Goal: Task Accomplishment & Management: Manage account settings

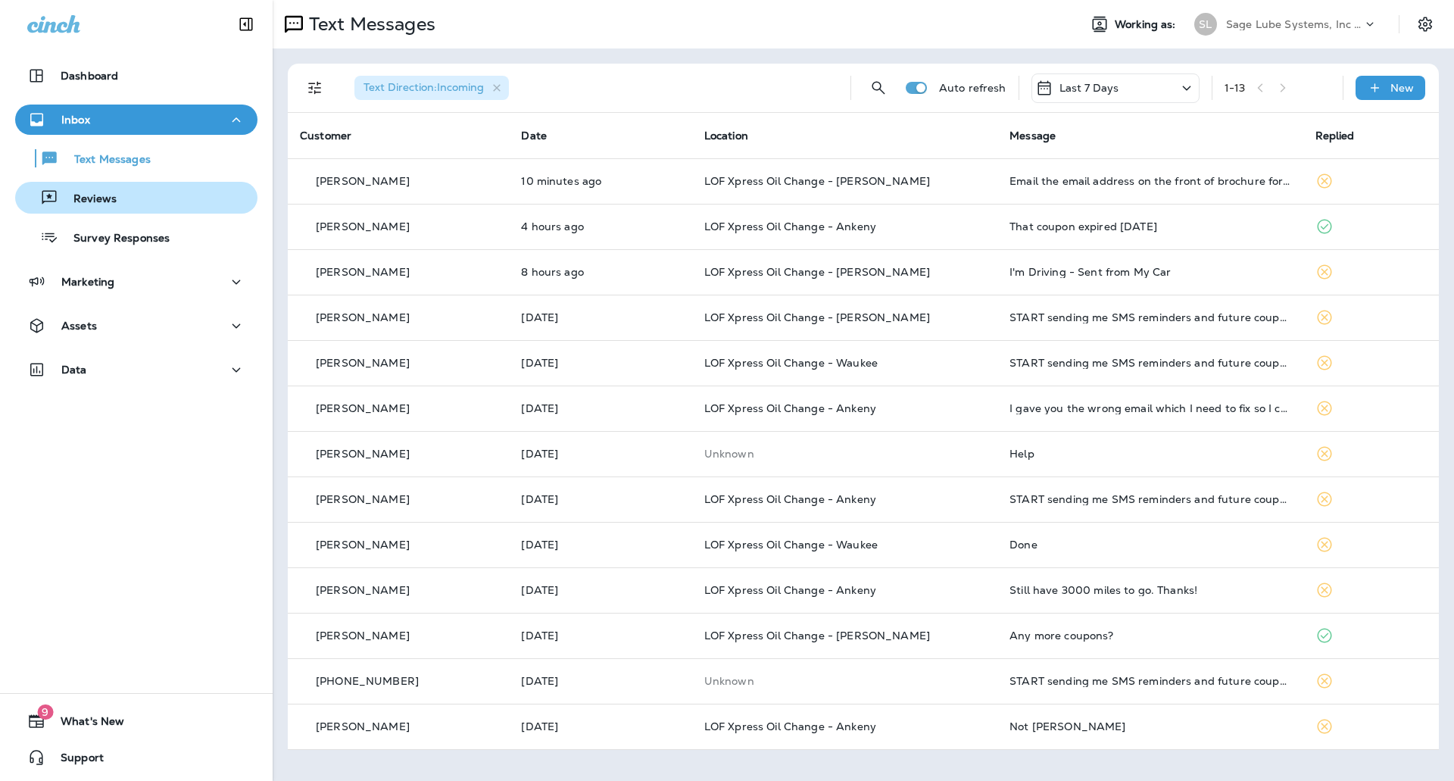
click at [104, 193] on p "Reviews" at bounding box center [87, 199] width 58 height 14
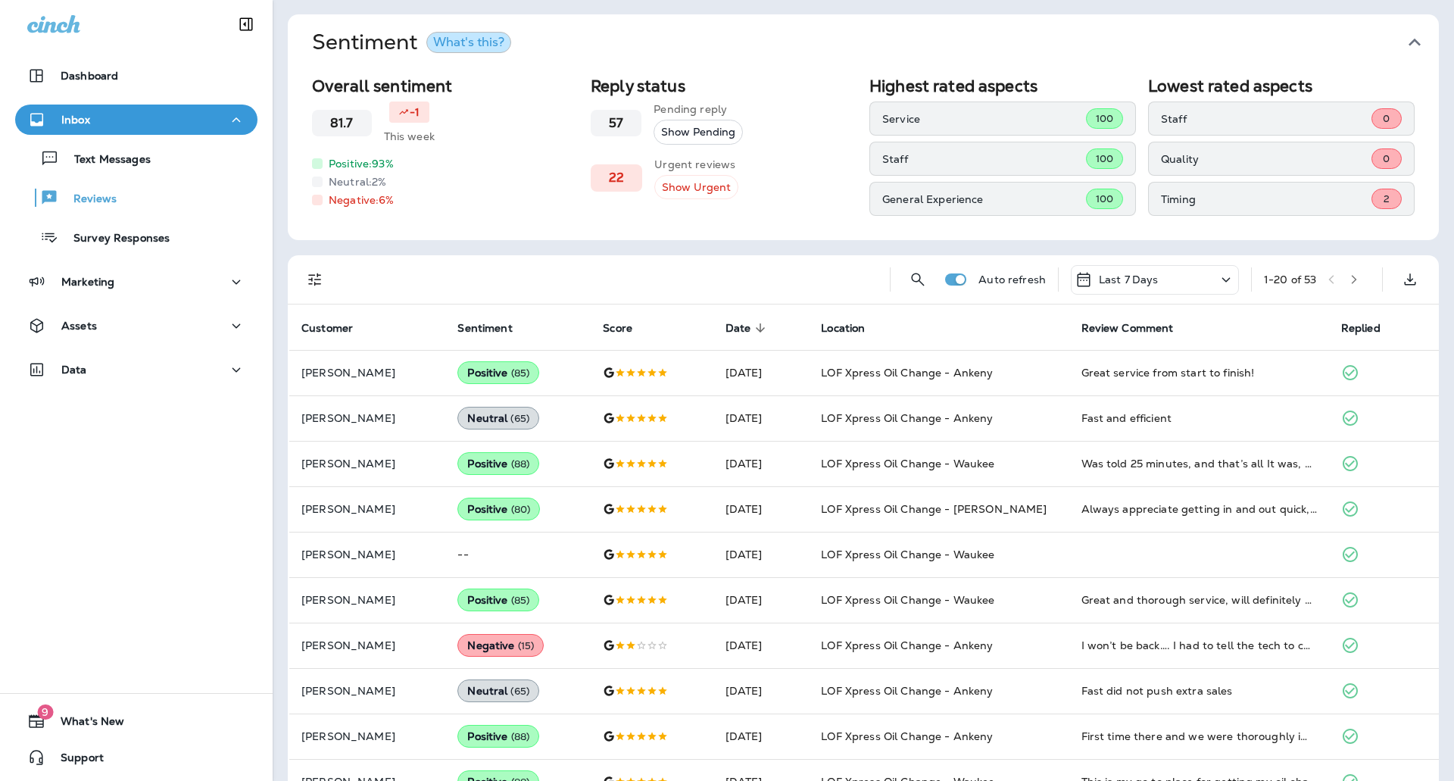
scroll to position [50, 0]
click at [1215, 264] on div "Last 7 Days" at bounding box center [1155, 279] width 168 height 30
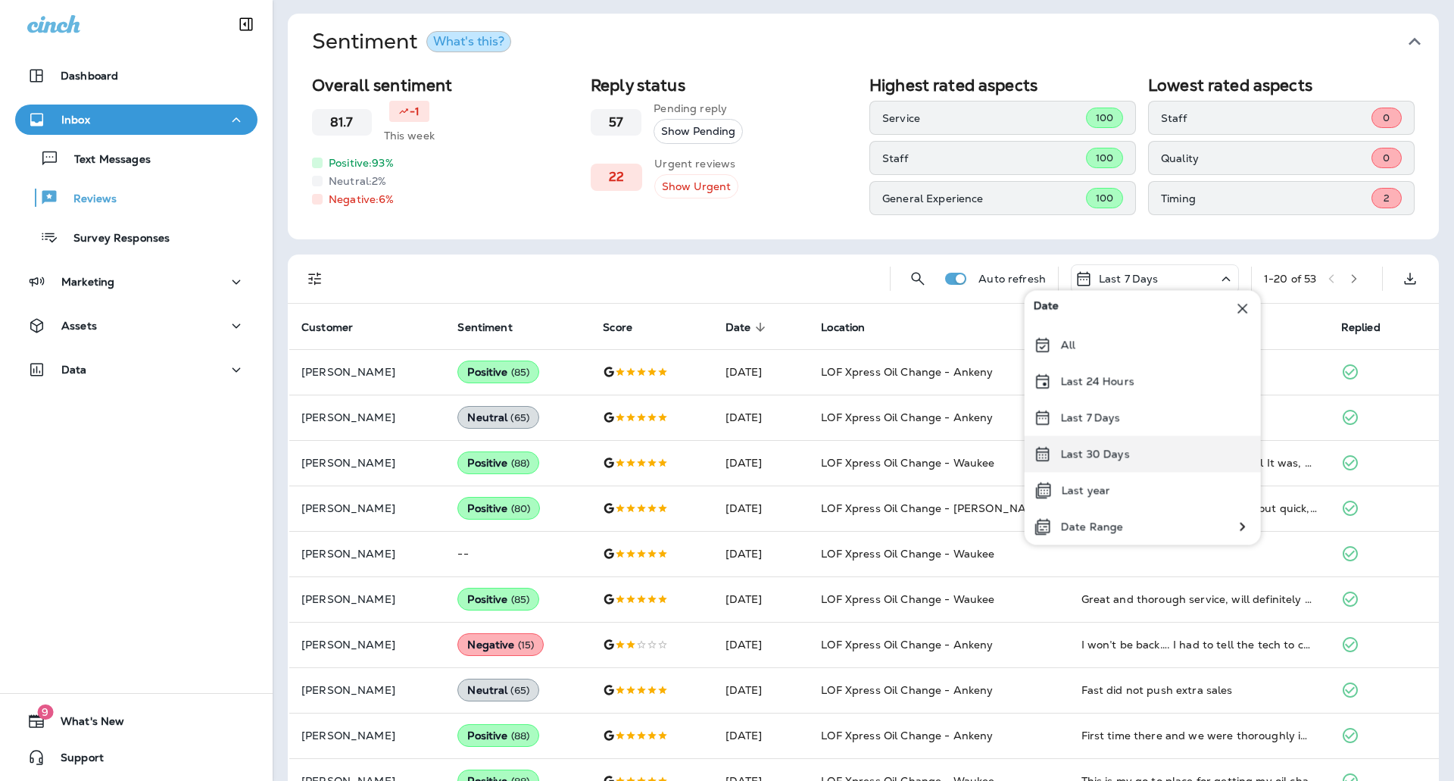
click at [1101, 459] on p "Last 30 Days" at bounding box center [1095, 454] width 69 height 12
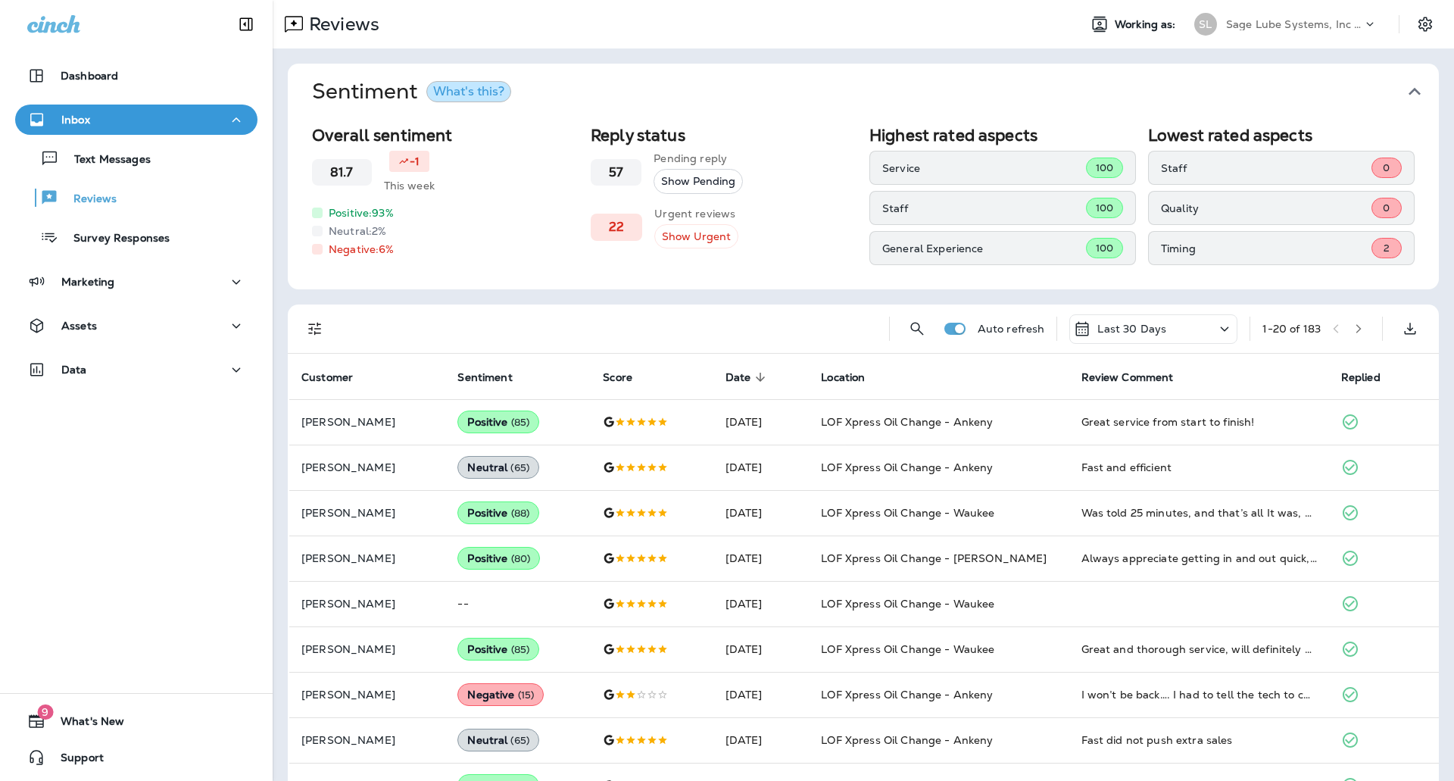
click at [1354, 325] on icon "button" at bounding box center [1359, 328] width 11 height 11
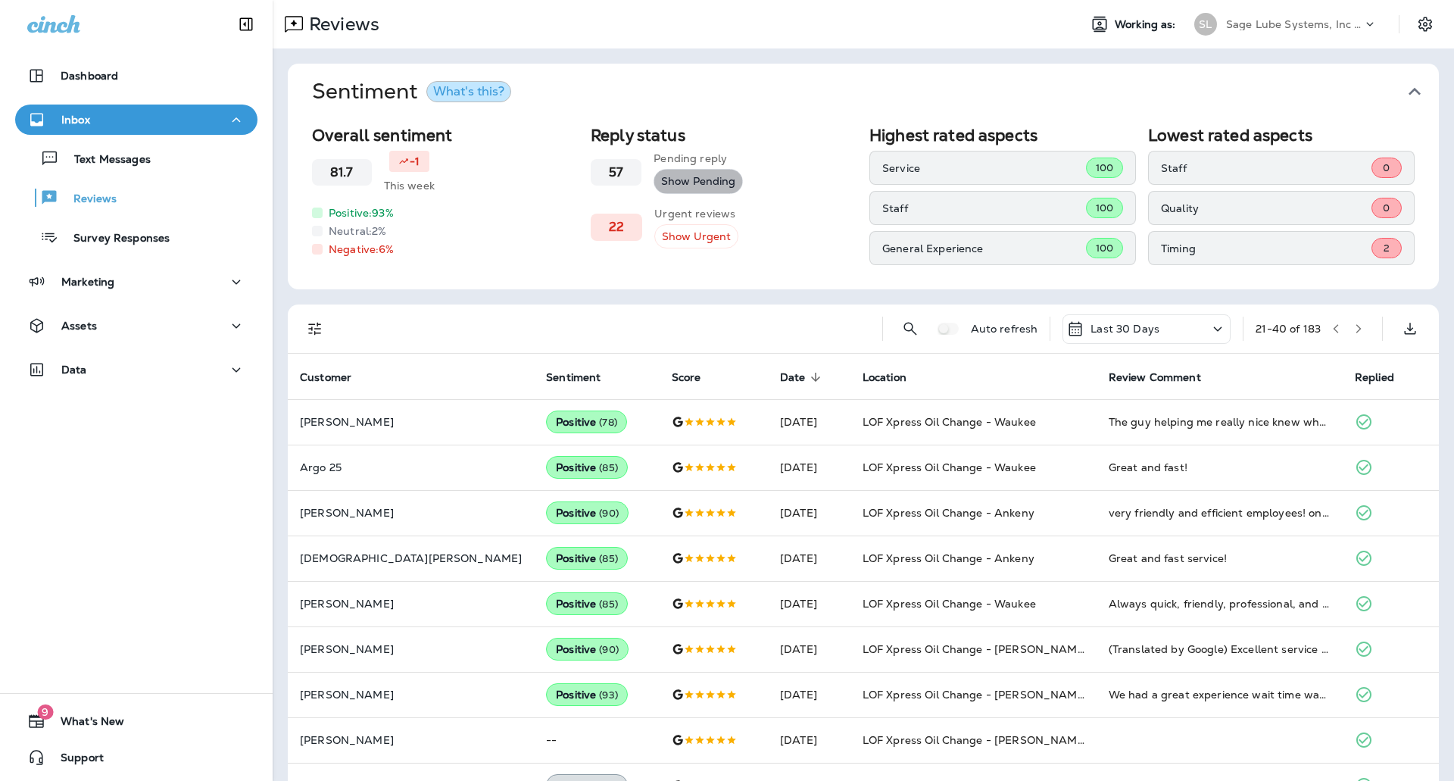
click at [682, 182] on button "Show Pending" at bounding box center [698, 181] width 89 height 25
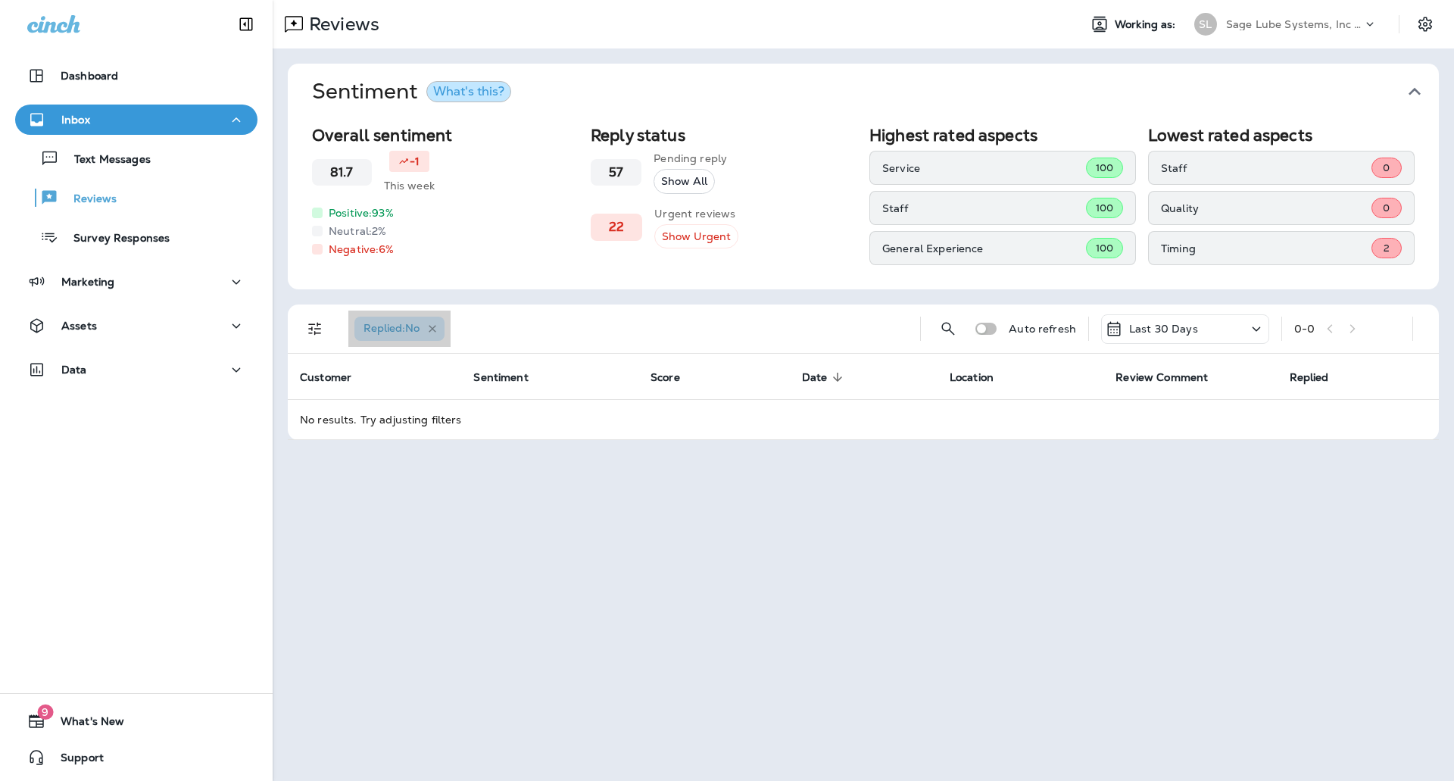
click at [432, 323] on icon "button" at bounding box center [432, 329] width 13 height 13
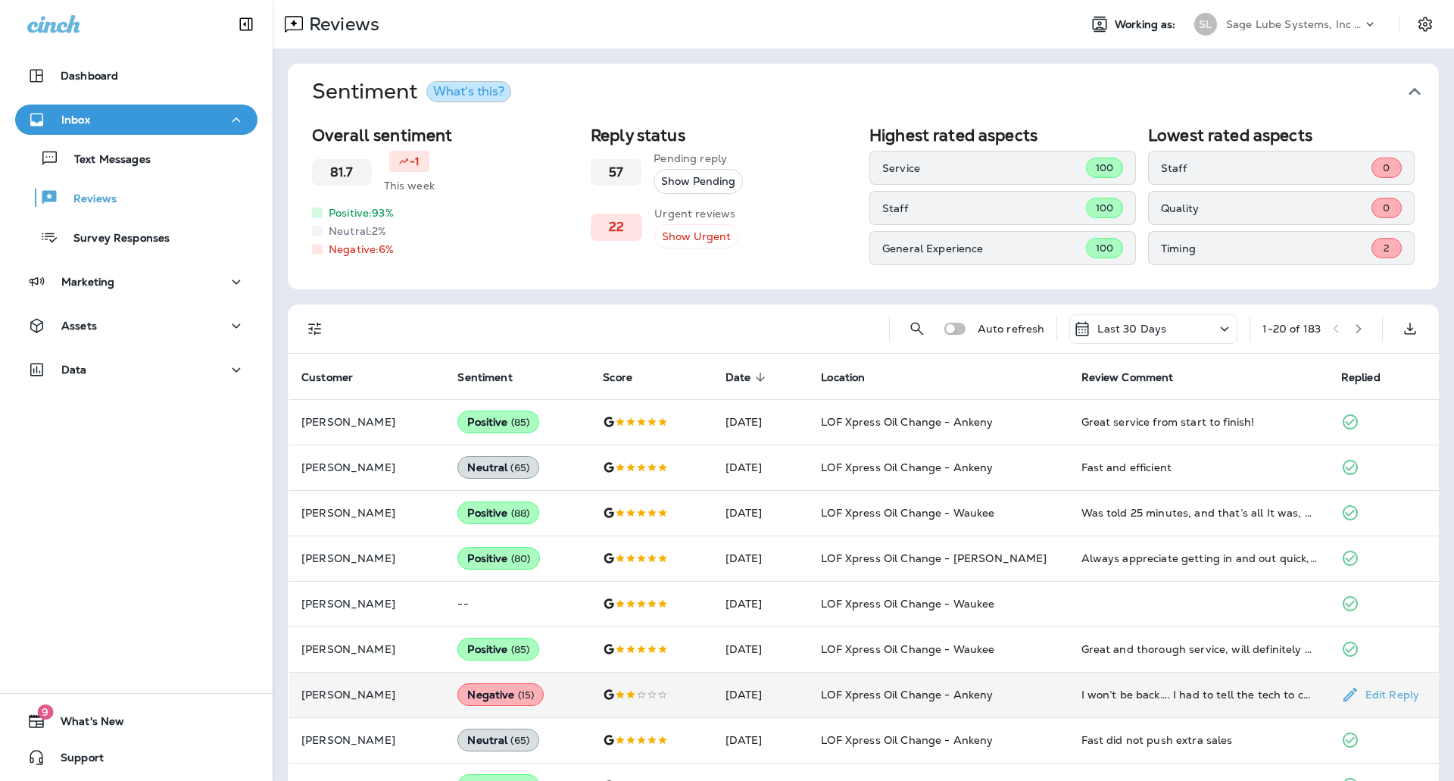
click at [1127, 708] on td "I won’t be back…. I had to tell the tech to check the air filter, I had to tell…" at bounding box center [1200, 694] width 260 height 45
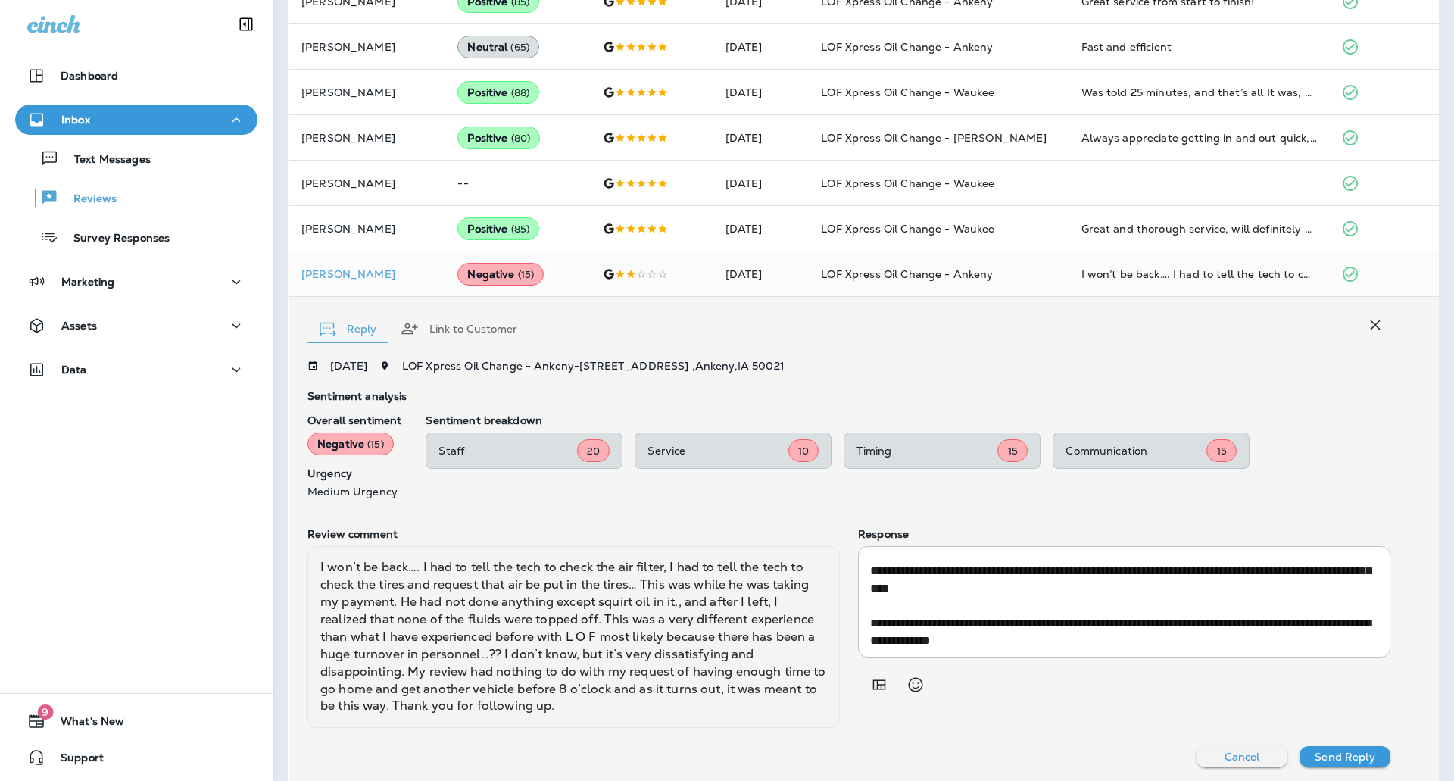
scroll to position [173, 0]
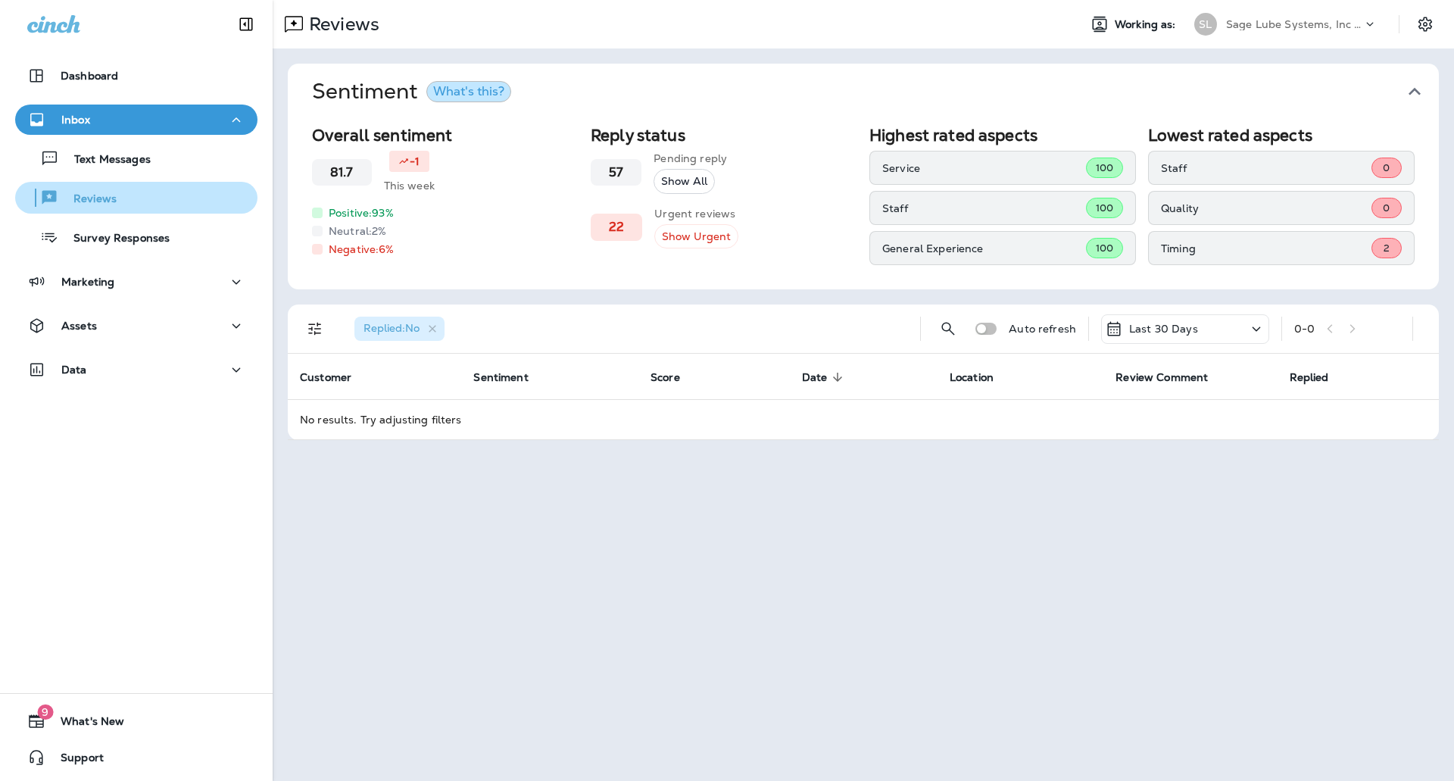
click at [104, 190] on div "Reviews" at bounding box center [68, 197] width 95 height 23
click at [306, 322] on icon "Filters" at bounding box center [315, 329] width 18 height 18
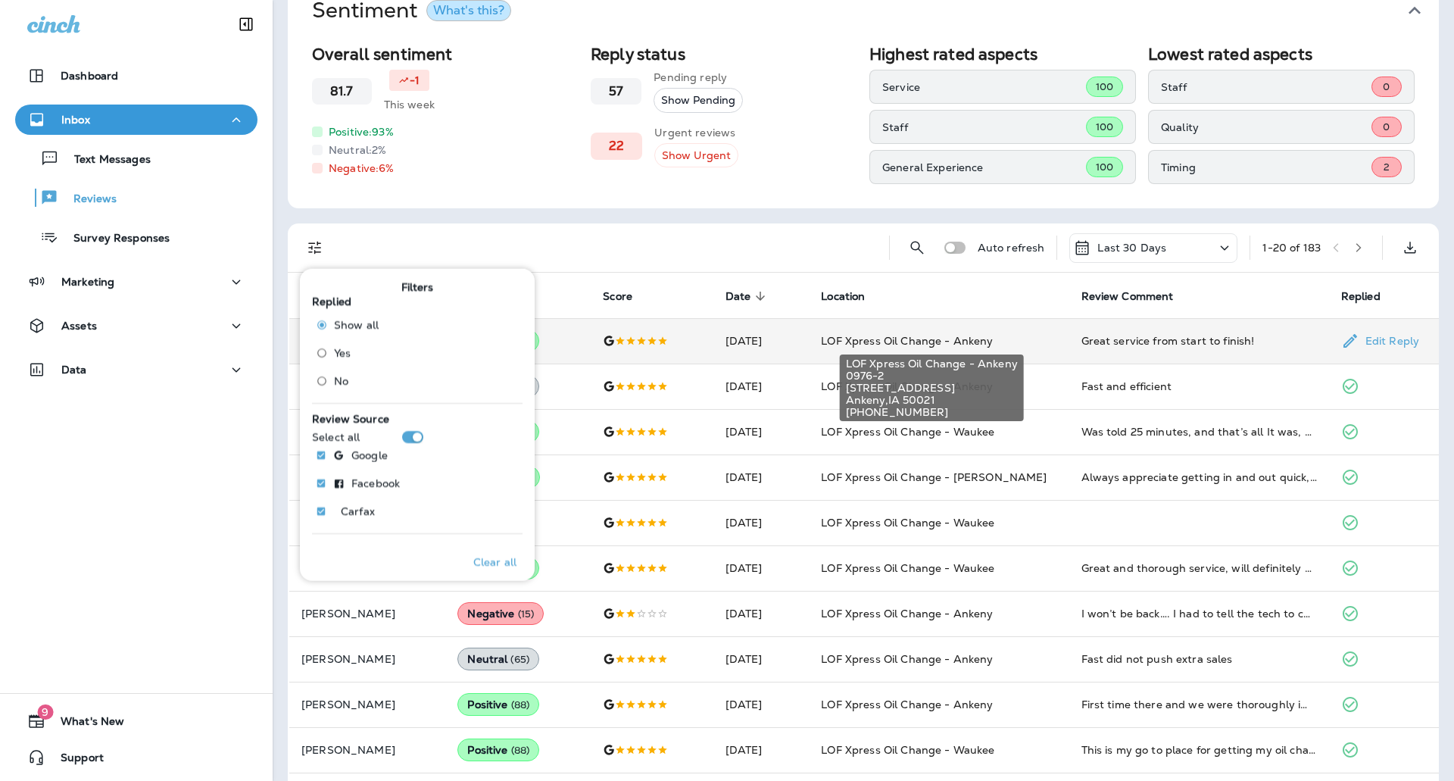
scroll to position [82, 0]
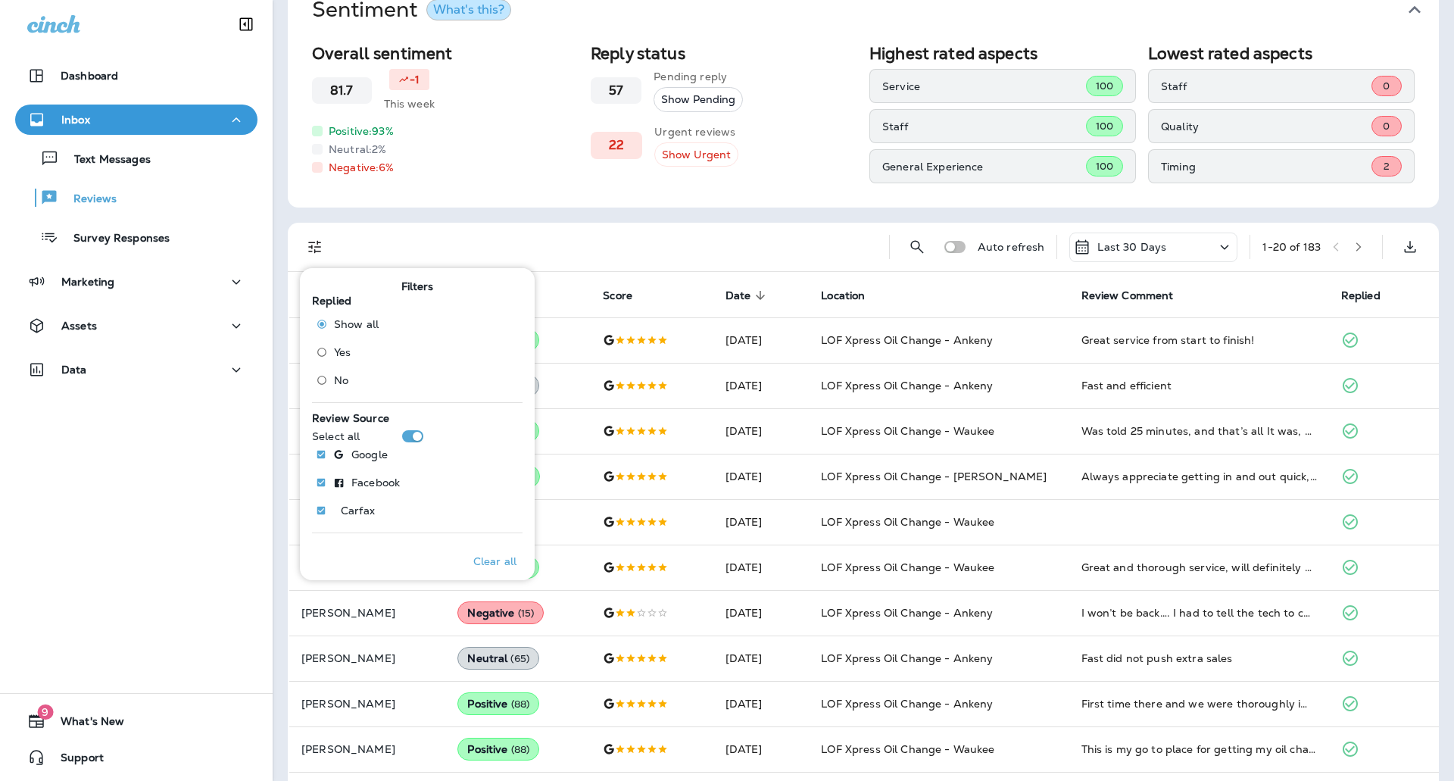
click at [340, 379] on span "No" at bounding box center [341, 380] width 14 height 12
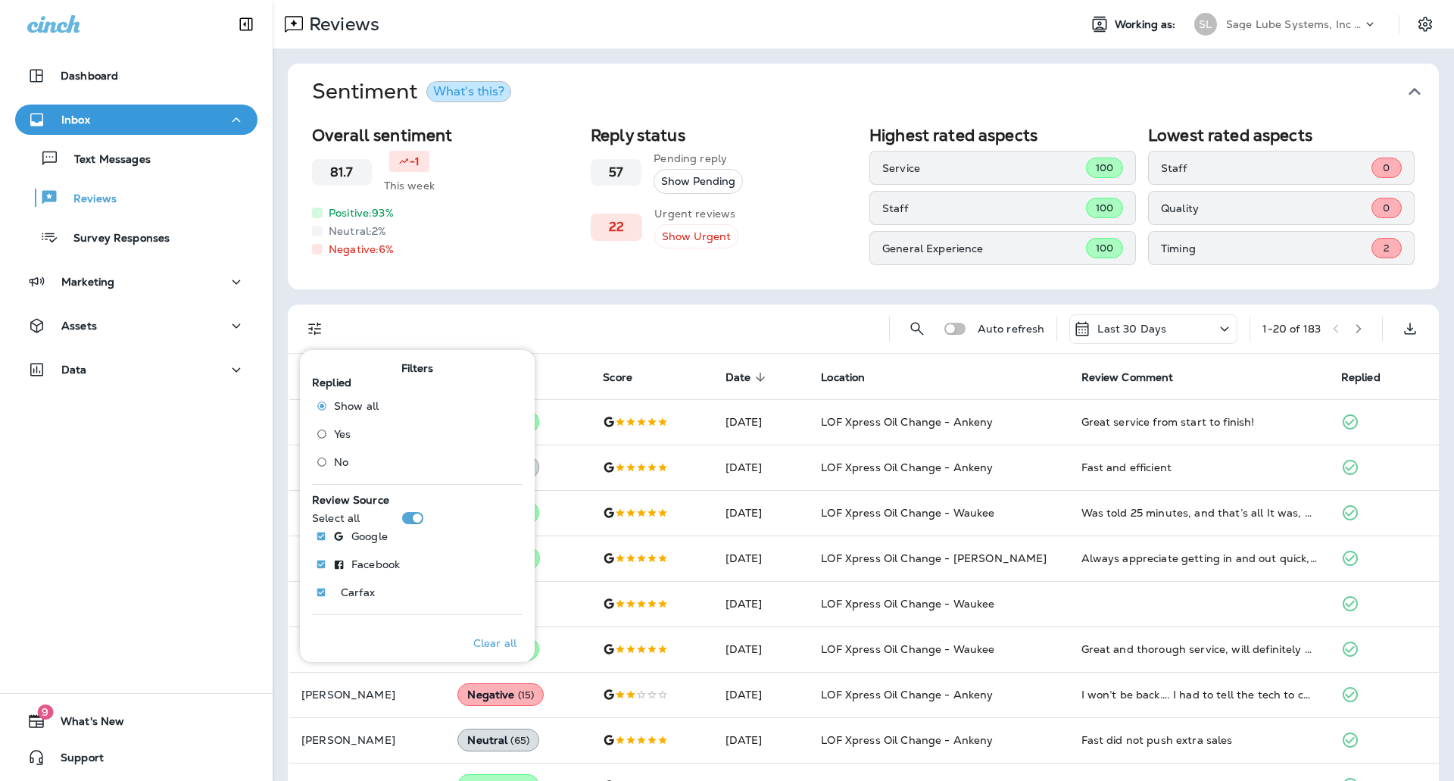
click at [689, 236] on button "Show Urgent" at bounding box center [696, 236] width 84 height 25
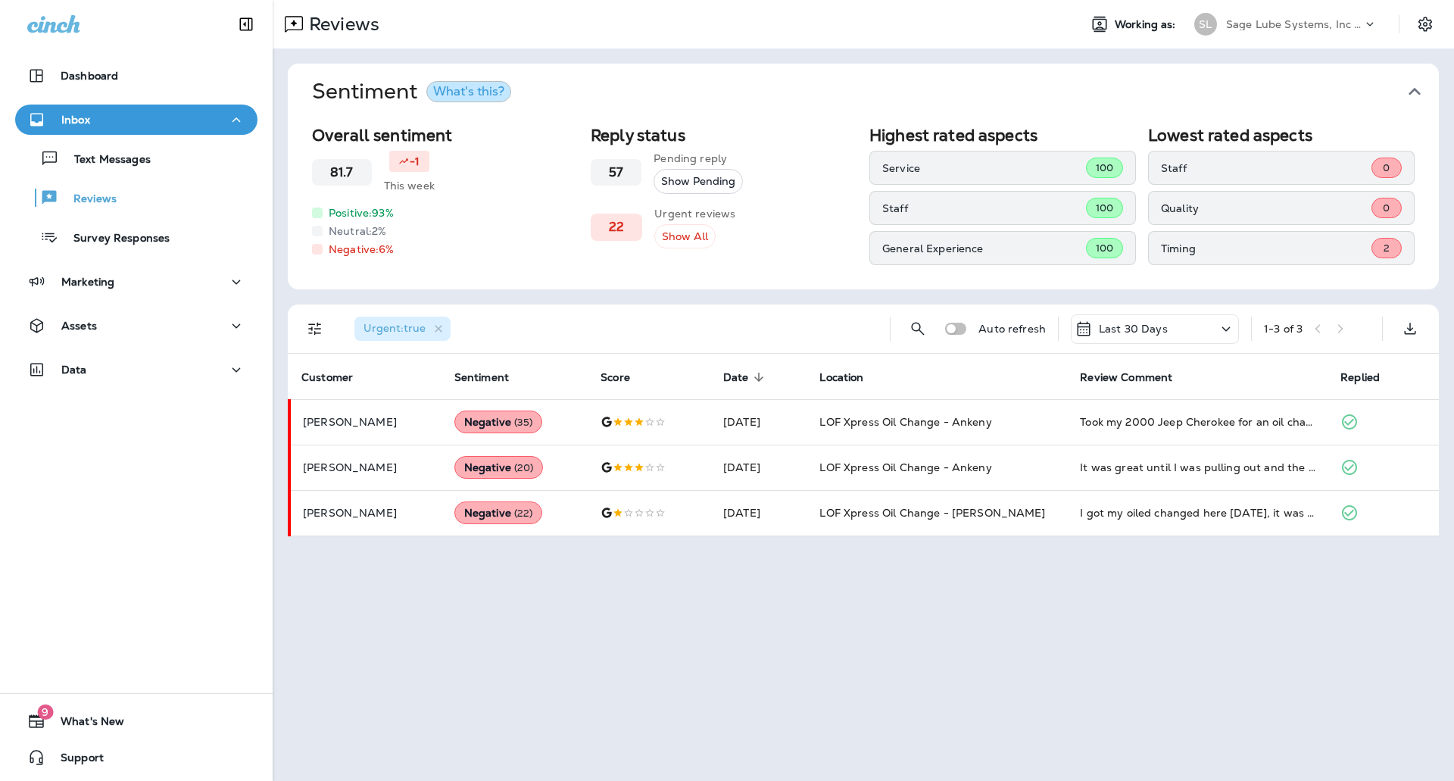
click at [1235, 329] on icon at bounding box center [1226, 329] width 18 height 19
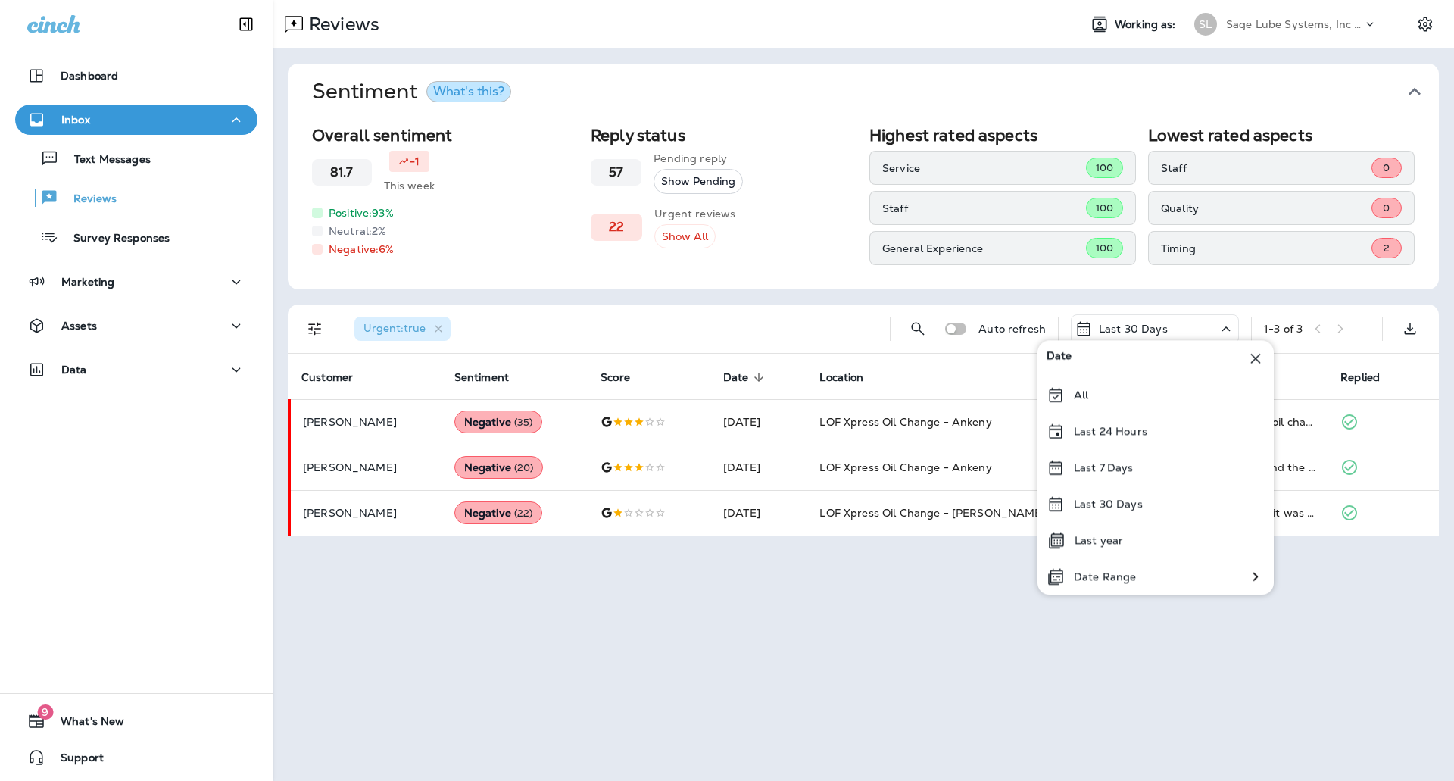
click at [451, 329] on button "Urgent : true" at bounding box center [402, 329] width 108 height 36
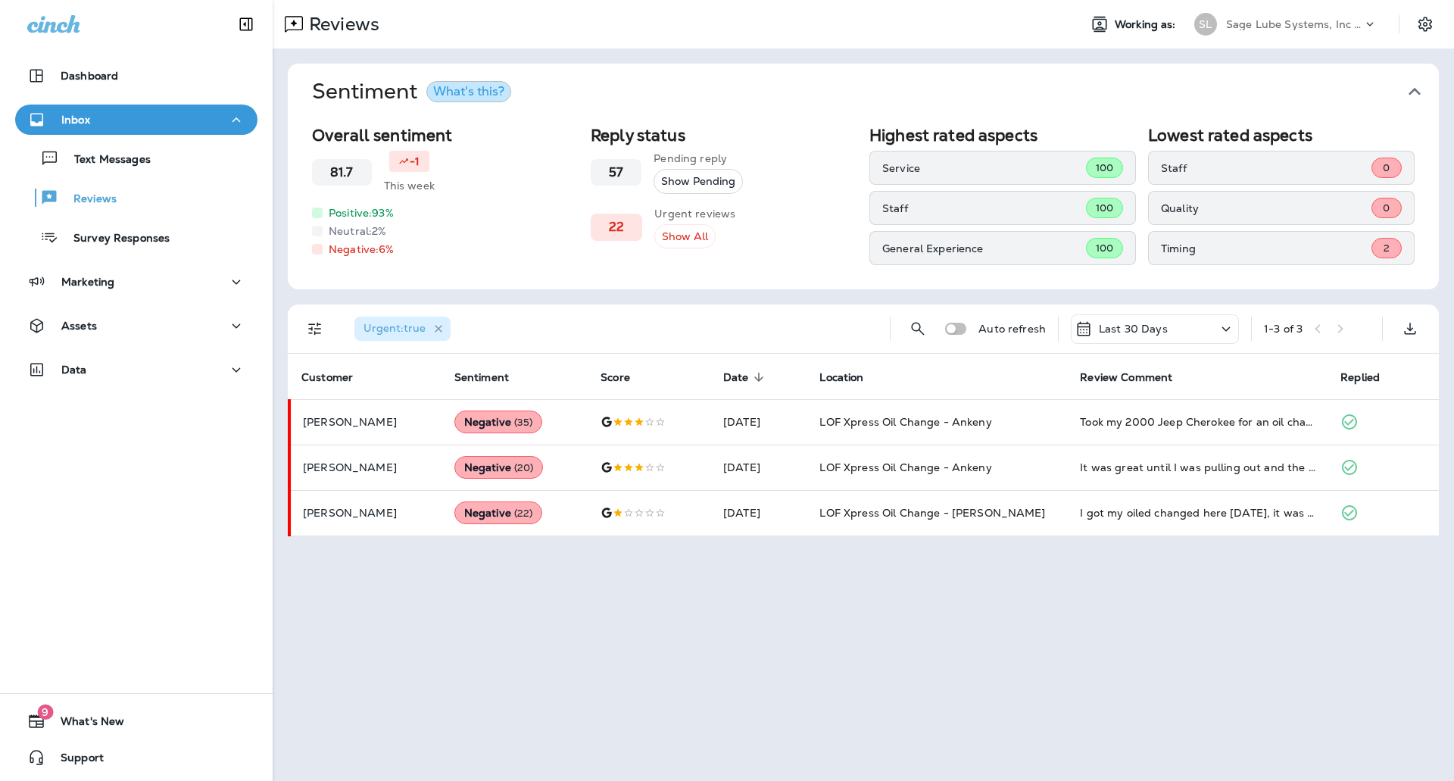
click at [443, 329] on icon "button" at bounding box center [439, 329] width 13 height 13
